Goal: Transaction & Acquisition: Purchase product/service

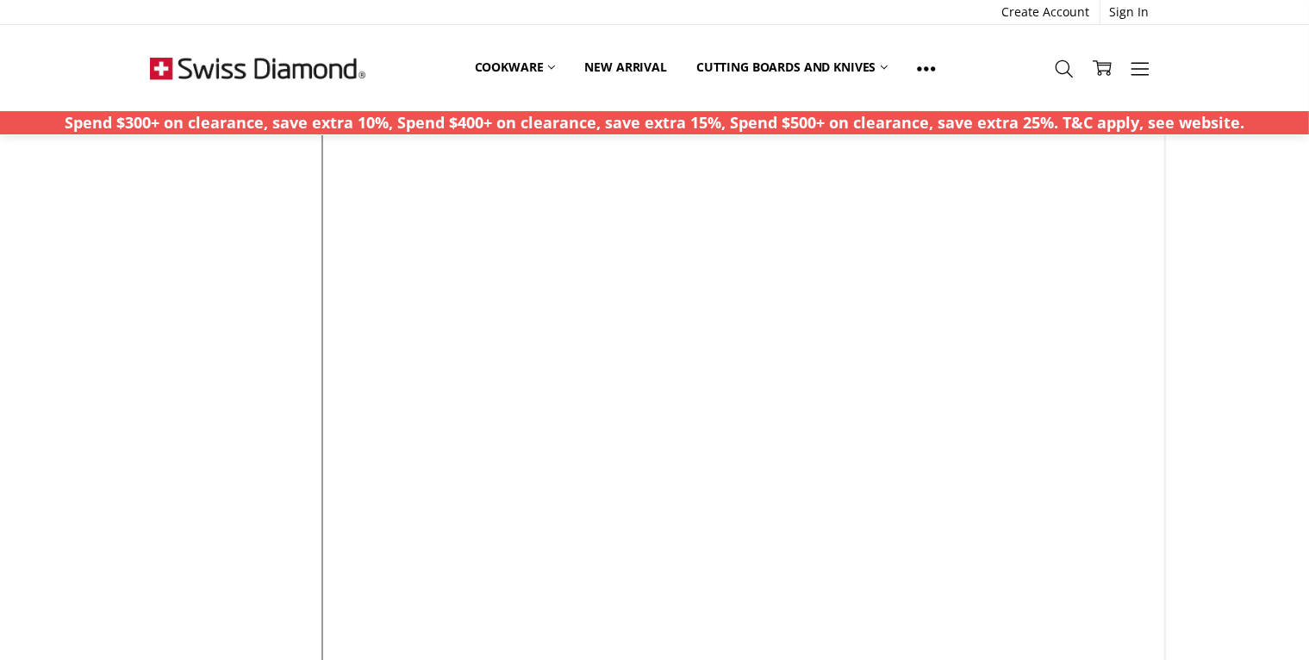
scroll to position [401, 0]
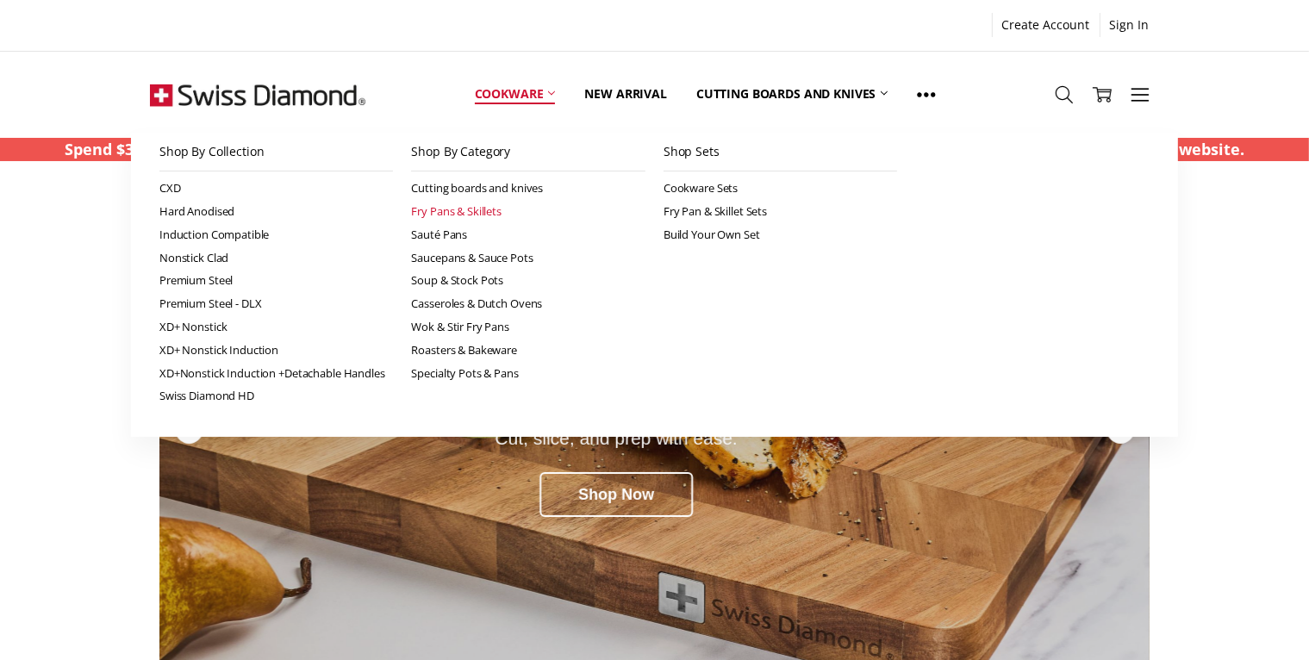
click at [444, 208] on link "Fry Pans & Skillets" at bounding box center [528, 211] width 234 height 23
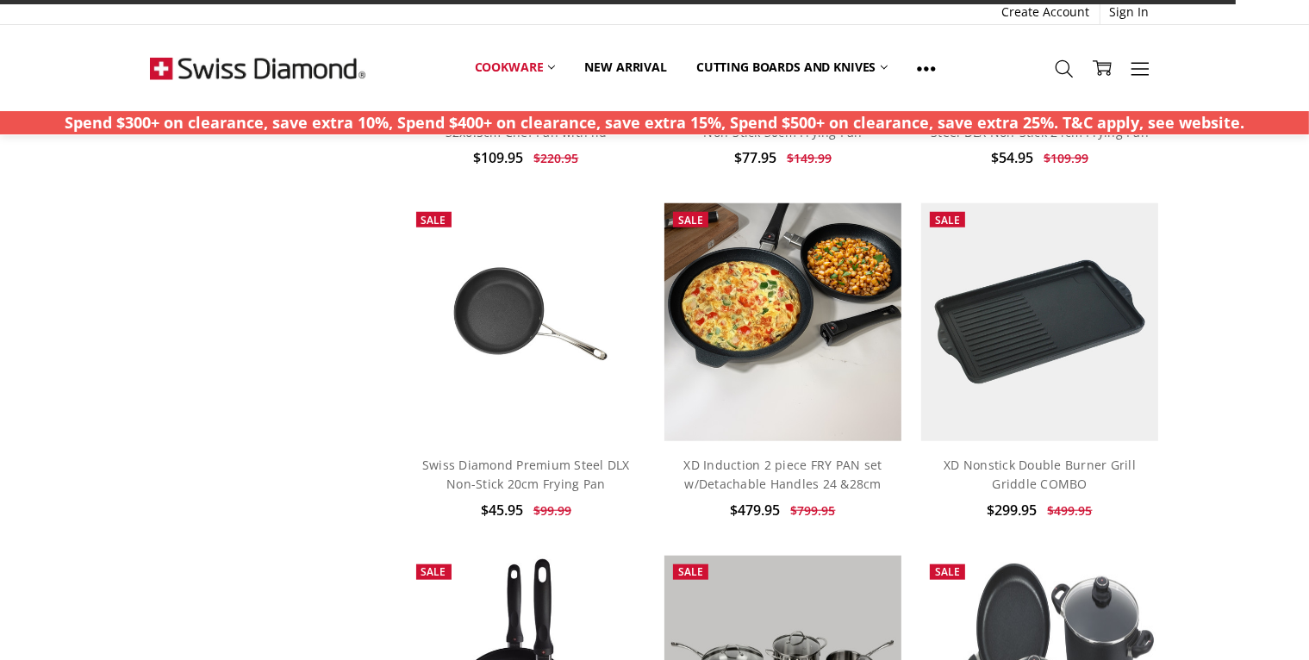
scroll to position [1349, 0]
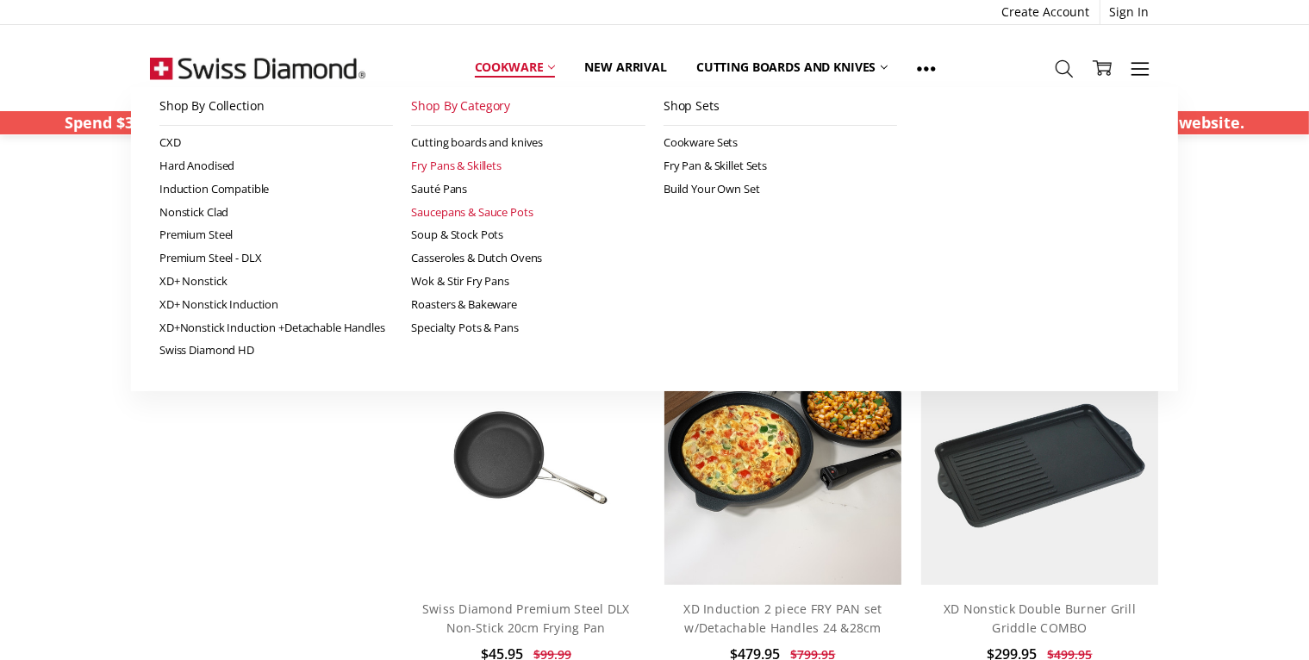
click at [441, 214] on link "Saucepans & Sauce Pots" at bounding box center [528, 212] width 234 height 23
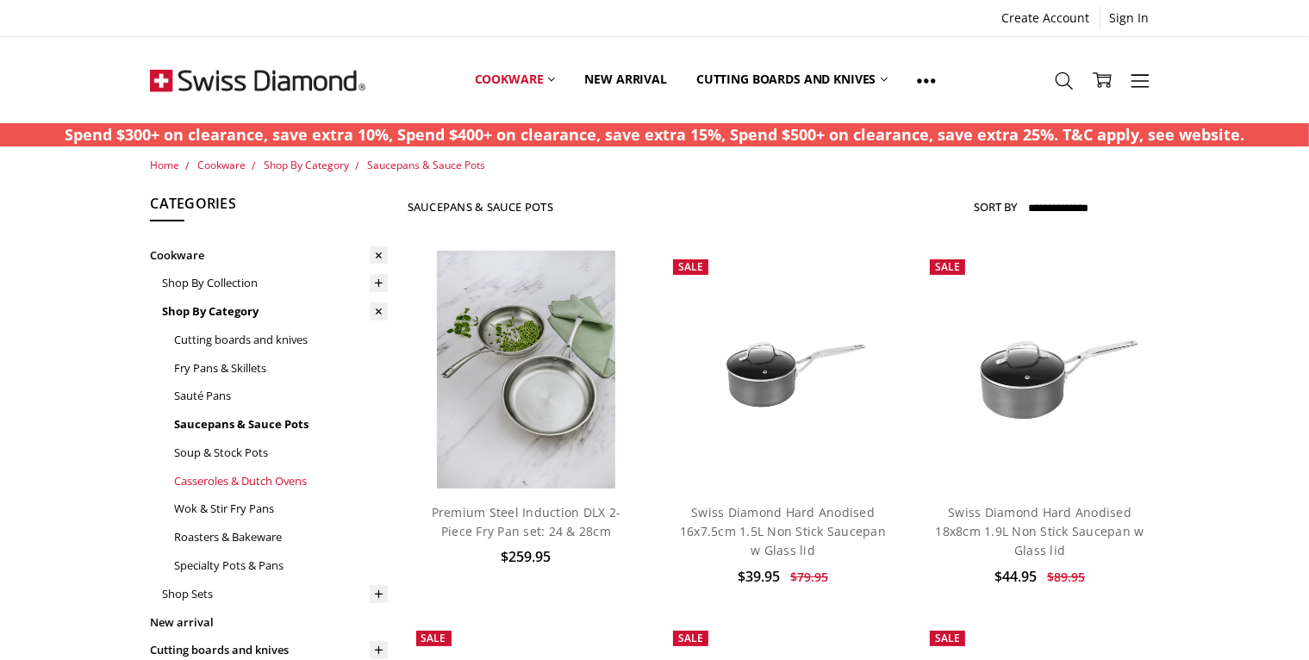
click at [244, 476] on link "Casseroles & Dutch Ovens" at bounding box center [281, 481] width 214 height 28
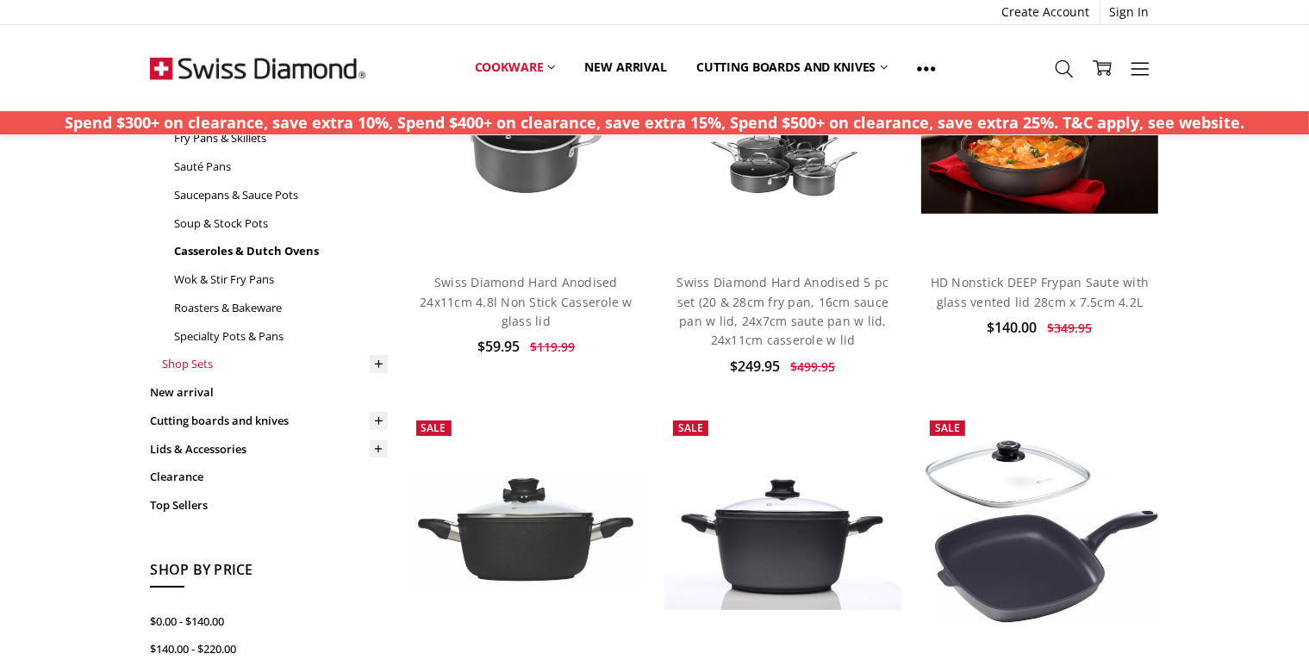
scroll to position [172, 0]
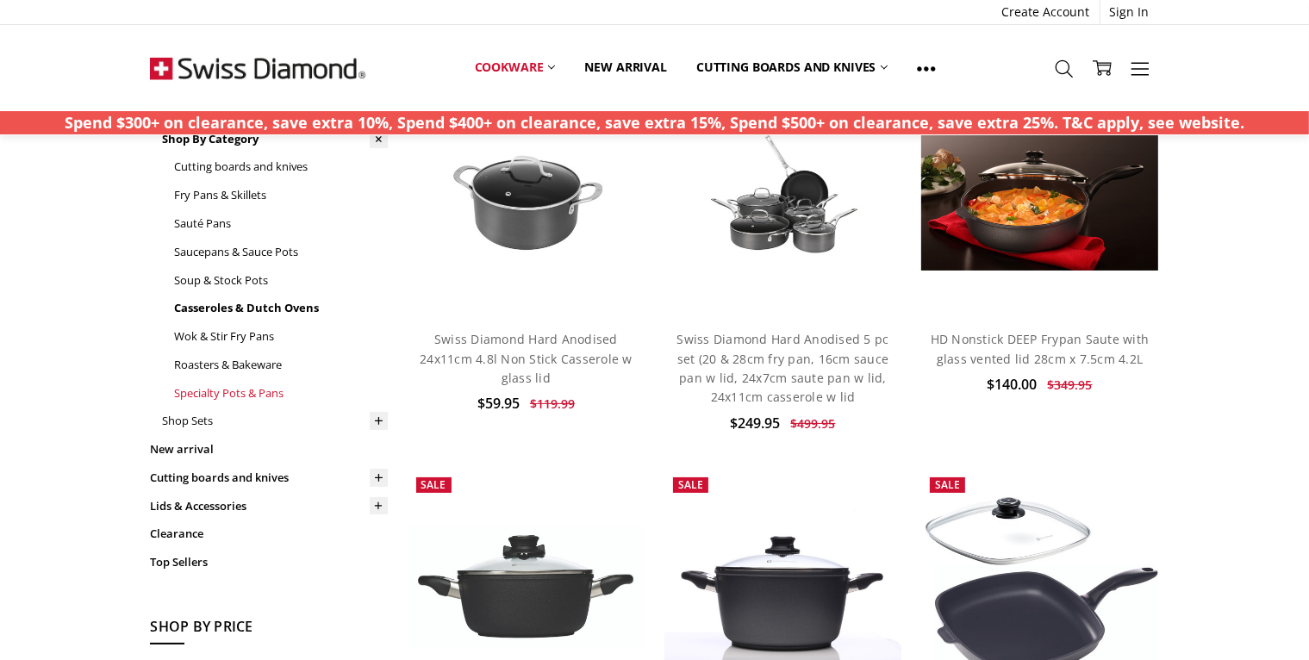
click at [203, 397] on link "Specialty Pots & Pans" at bounding box center [281, 393] width 214 height 28
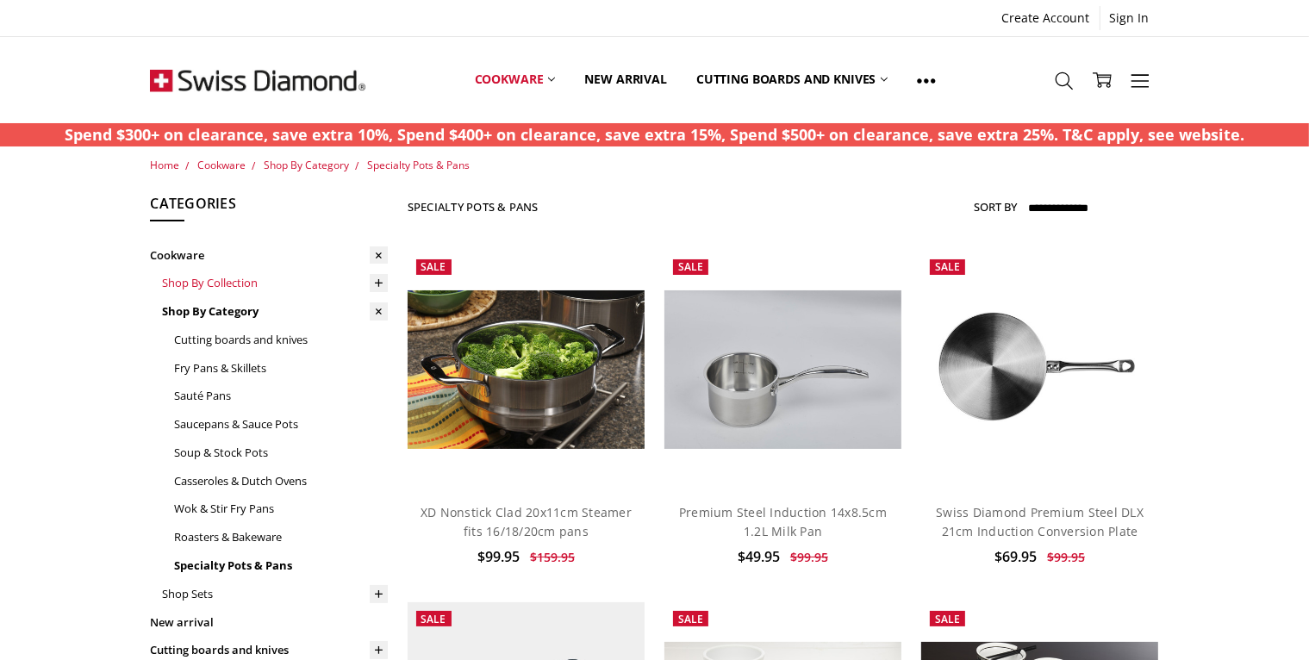
click at [204, 283] on link "Shop By Collection" at bounding box center [275, 283] width 226 height 28
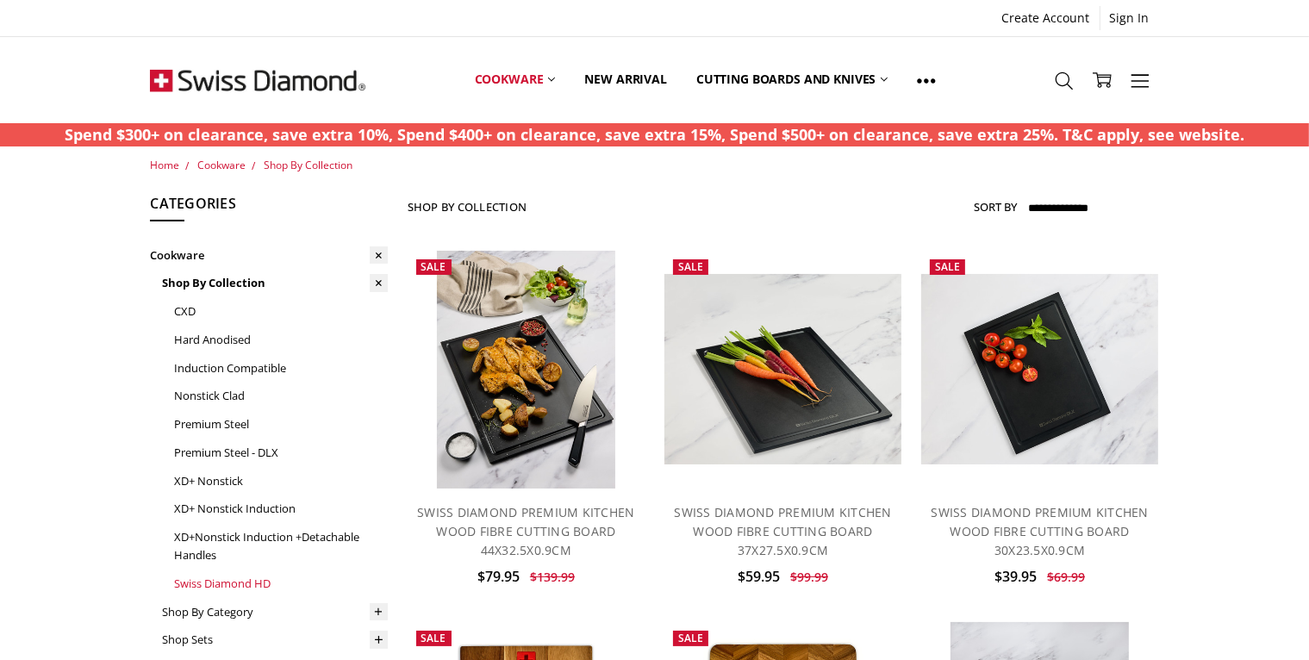
click at [193, 581] on link "Swiss Diamond HD" at bounding box center [281, 583] width 214 height 28
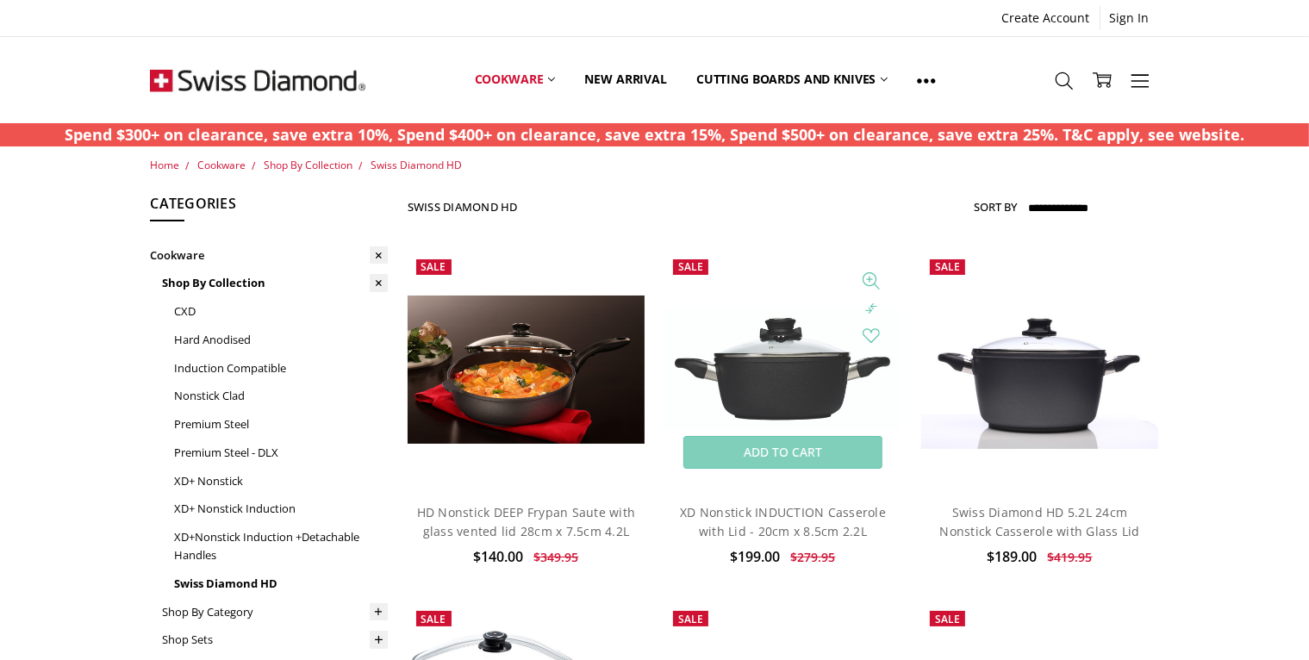
click at [789, 389] on img at bounding box center [783, 369] width 238 height 121
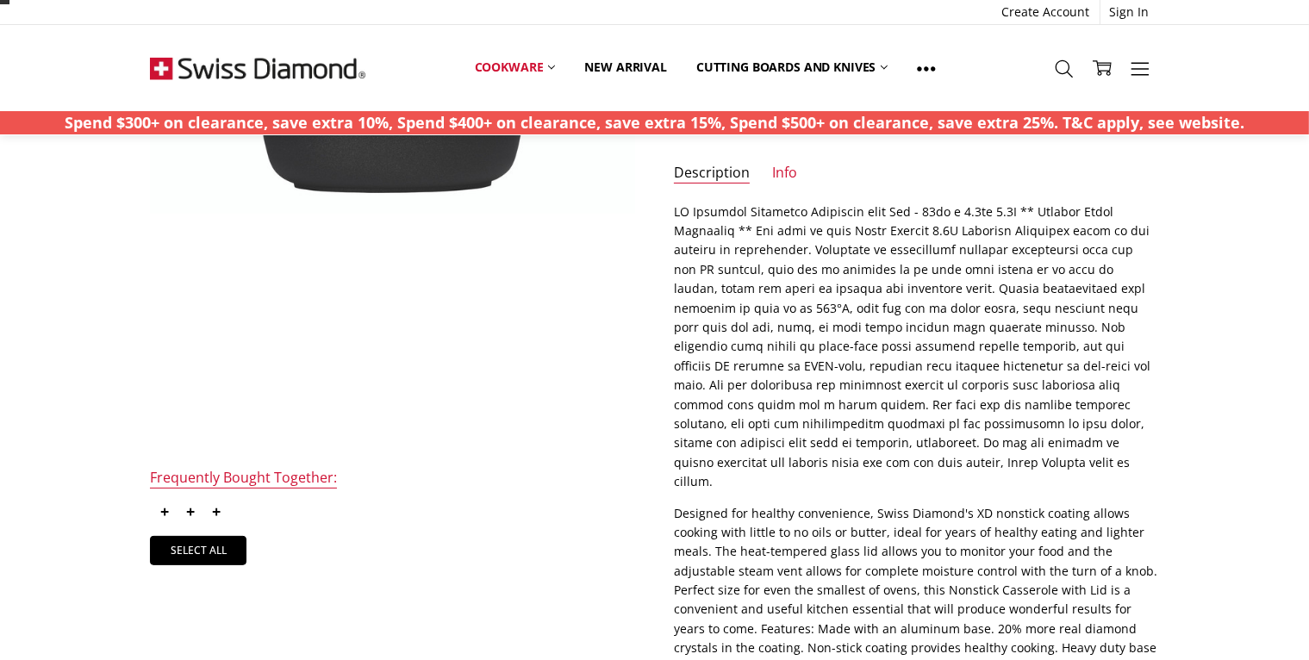
scroll to position [353, 0]
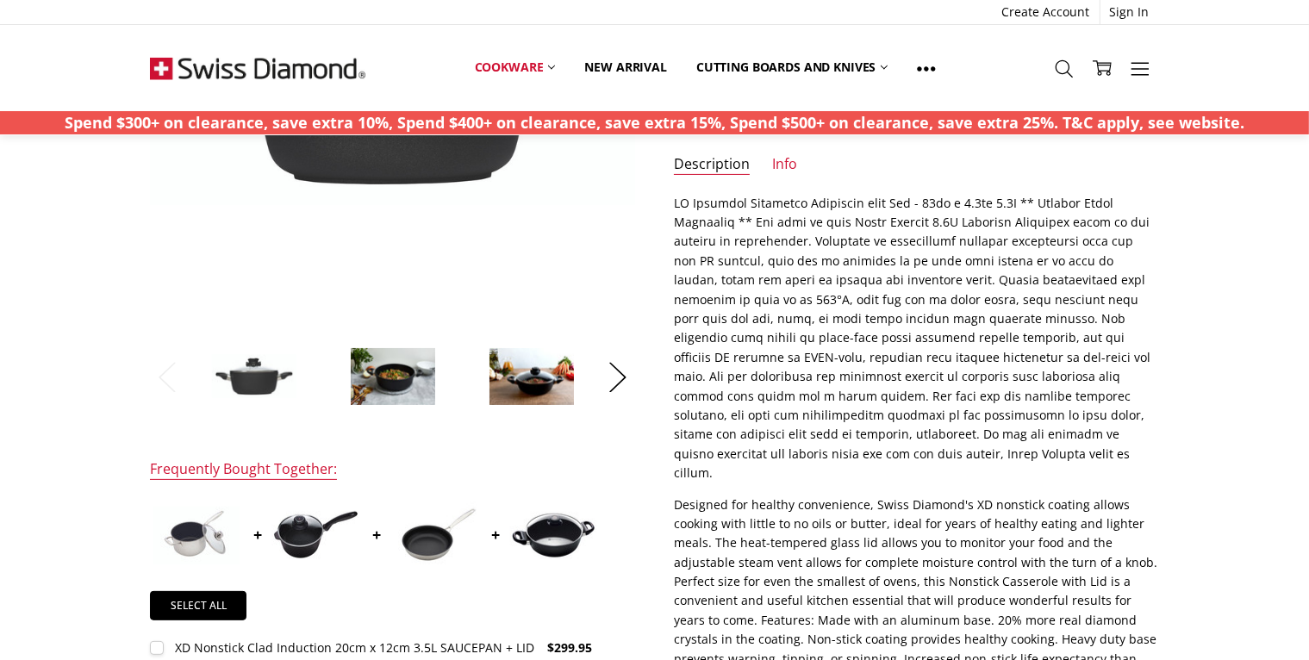
click at [385, 393] on img at bounding box center [393, 376] width 86 height 59
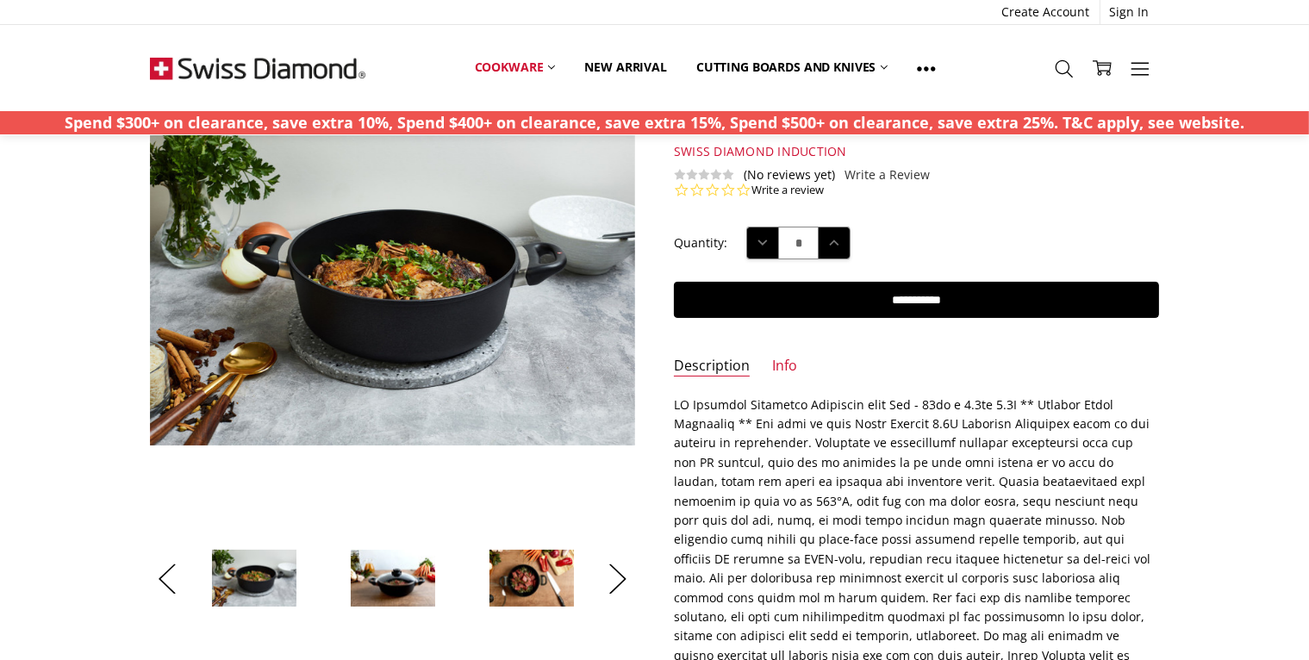
scroll to position [0, 0]
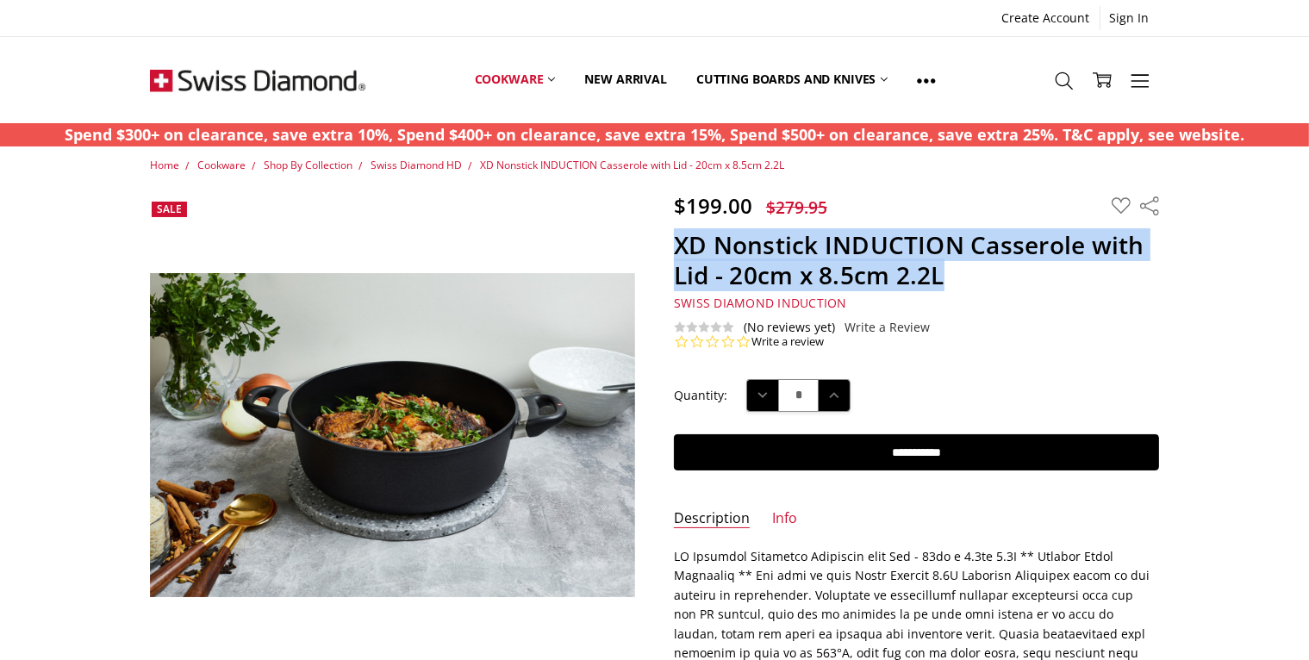
drag, startPoint x: 675, startPoint y: 248, endPoint x: 955, endPoint y: 278, distance: 280.7
click at [952, 278] on h1 "XD Nonstick INDUCTION Casserole with Lid - 20cm x 8.5cm 2.2L" at bounding box center [916, 260] width 485 height 60
copy h1 "XD Nonstick INDUCTION Casserole with Lid - 20cm x 8.5cm 2.2L"
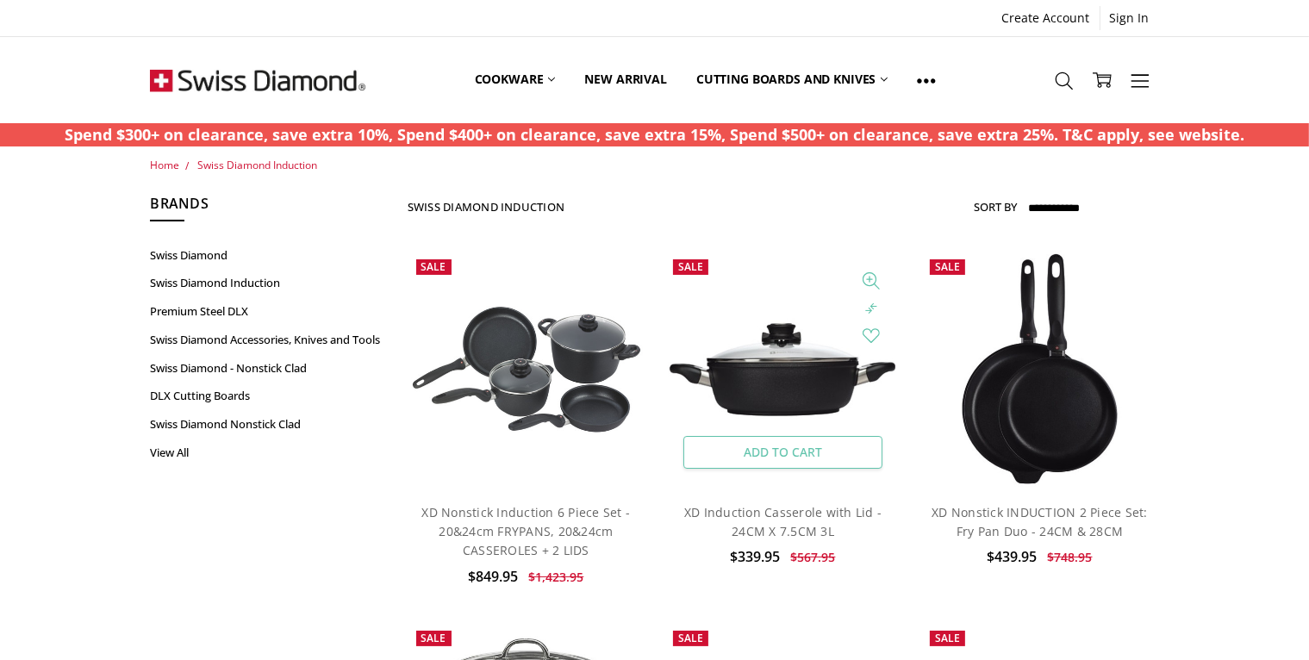
click at [781, 457] on link "Add to Cart" at bounding box center [782, 452] width 199 height 33
click at [1109, 85] on span "1" at bounding box center [1112, 86] width 16 height 16
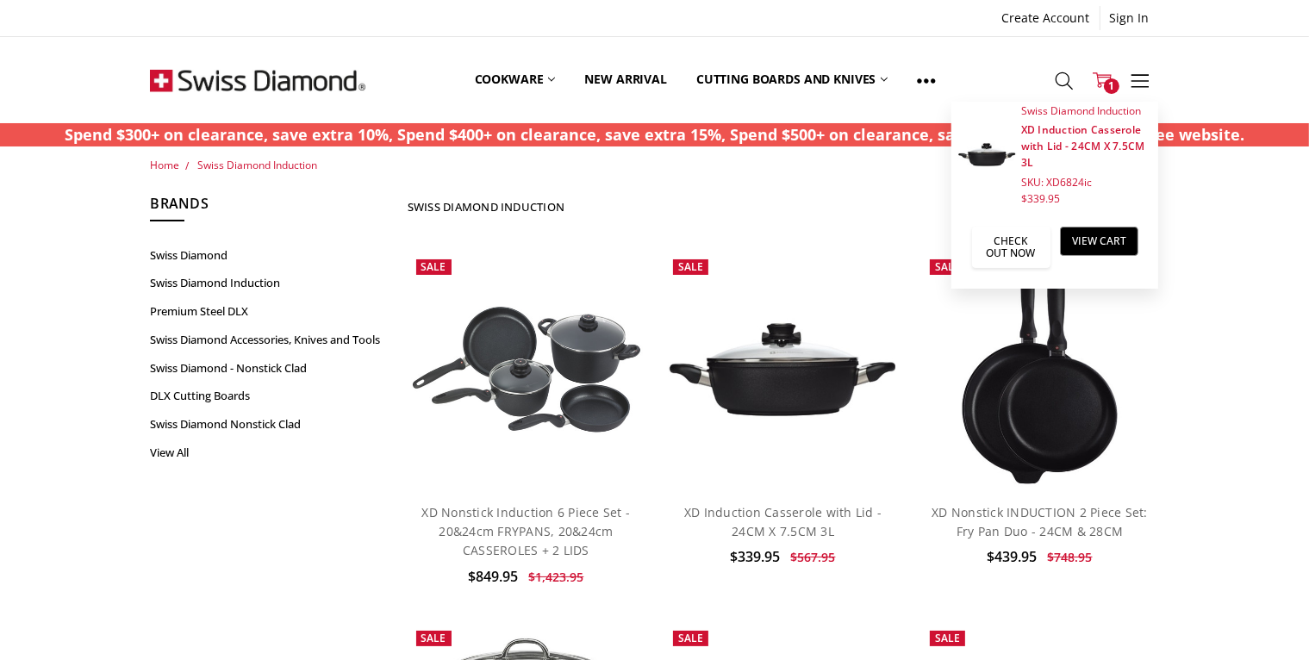
click at [1021, 246] on link "Check out now" at bounding box center [1011, 247] width 78 height 41
